Goal: Task Accomplishment & Management: Manage account settings

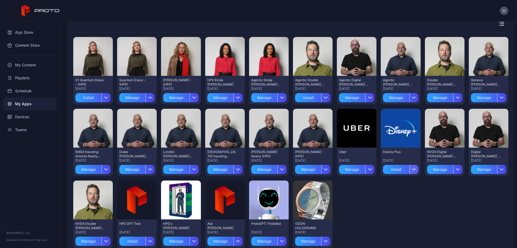
scroll to position [30, 0]
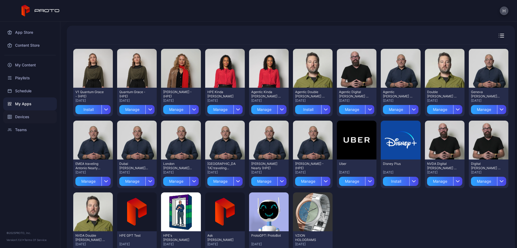
click at [25, 117] on div "Devices" at bounding box center [30, 116] width 54 height 13
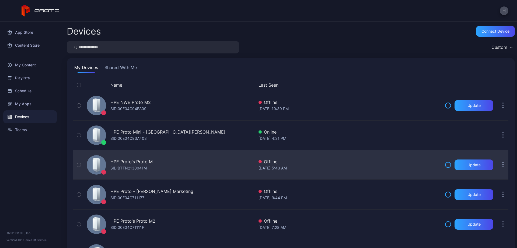
scroll to position [209, 0]
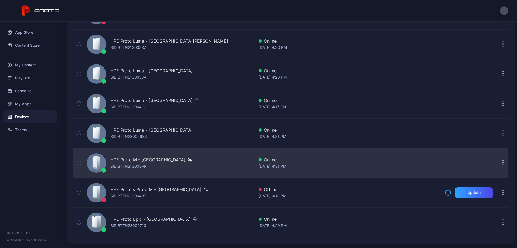
click at [427, 165] on div "[DATE] 4:31 PM" at bounding box center [350, 166] width 182 height 6
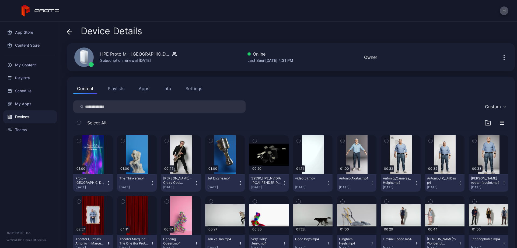
click at [144, 89] on button "Apps" at bounding box center [144, 88] width 18 height 11
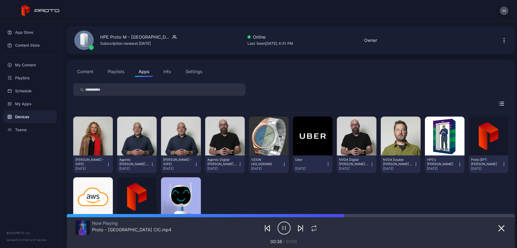
scroll to position [52, 0]
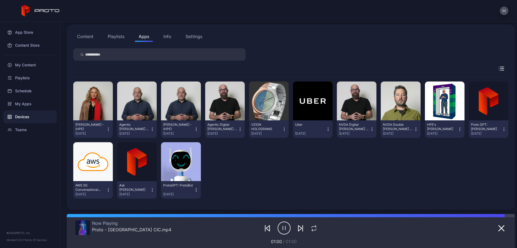
click at [151, 129] on icon "button" at bounding box center [152, 128] width 5 height 5
click at [143, 147] on button "Uninstall" at bounding box center [136, 146] width 46 height 17
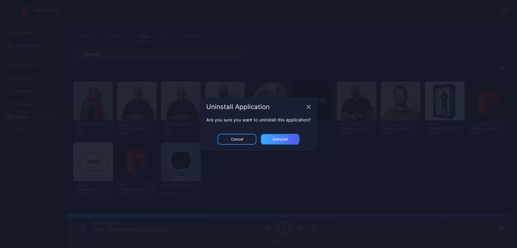
click at [285, 136] on div "Uninstall" at bounding box center [280, 139] width 39 height 11
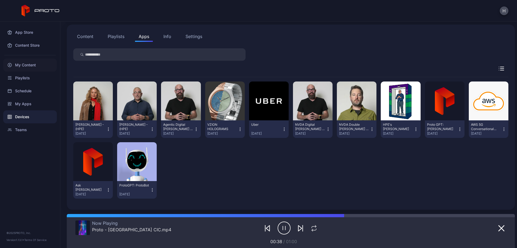
click at [33, 67] on div "My Content" at bounding box center [30, 64] width 54 height 13
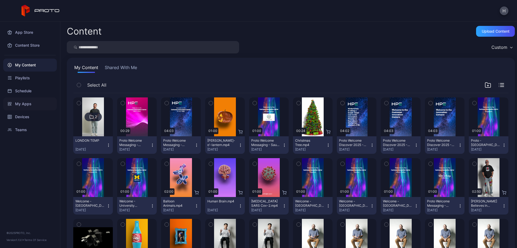
click at [34, 102] on div "My Apps" at bounding box center [30, 103] width 54 height 13
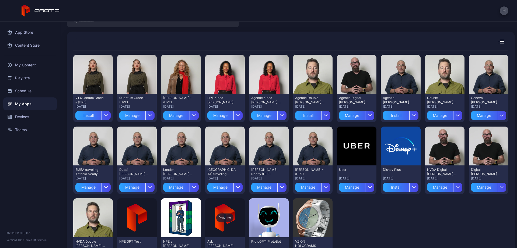
scroll to position [54, 0]
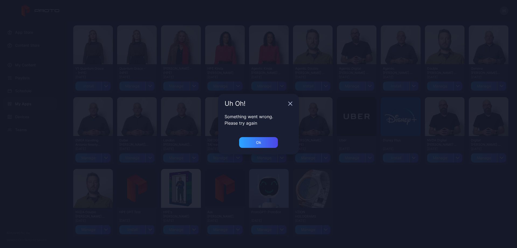
click at [252, 148] on div "Ok" at bounding box center [258, 145] width 81 height 17
click at [258, 141] on div "Ok" at bounding box center [258, 142] width 5 height 4
